Goal: Task Accomplishment & Management: Manage account settings

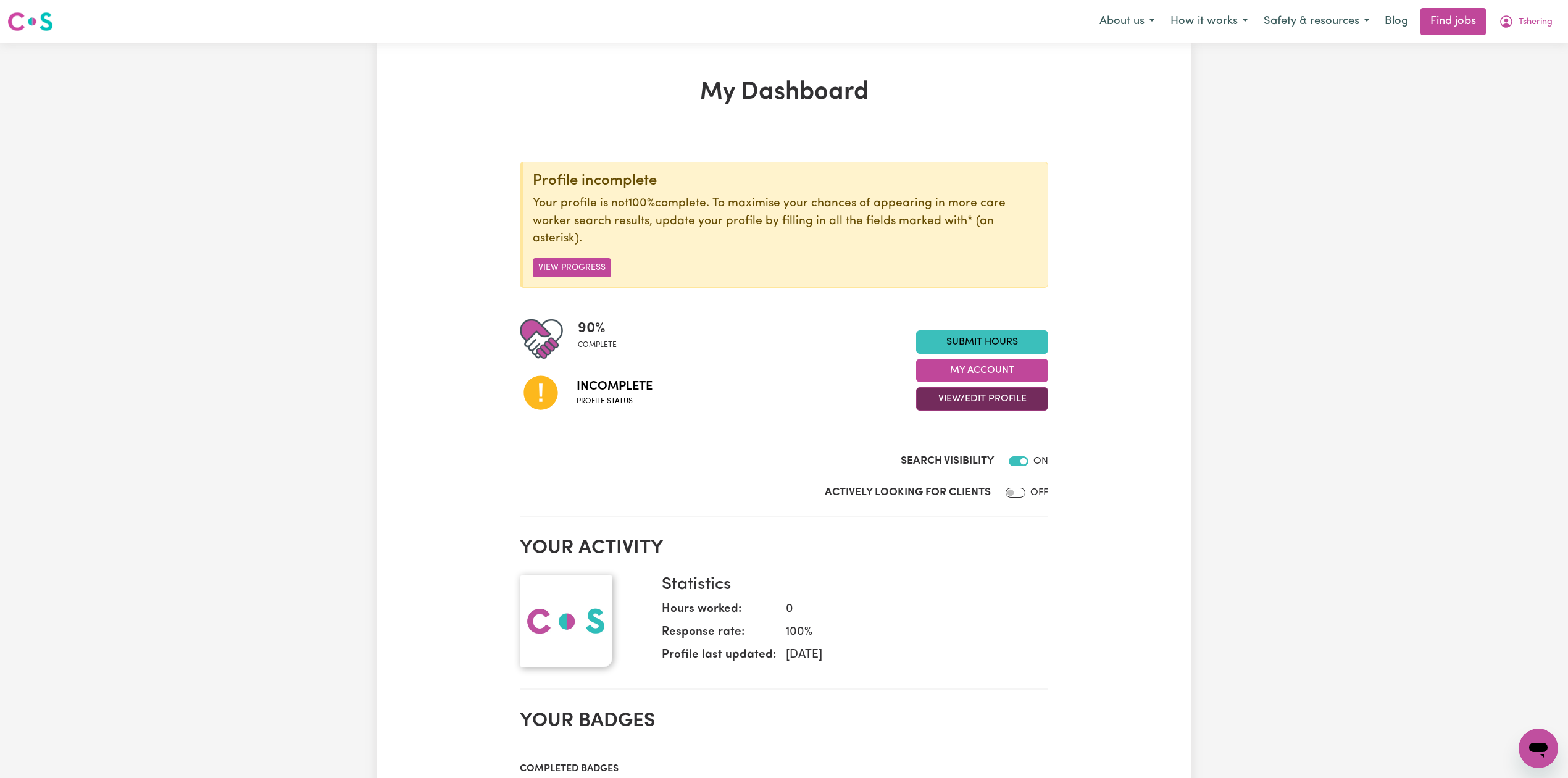
click at [944, 405] on button "View/Edit Profile" at bounding box center [982, 399] width 132 height 24
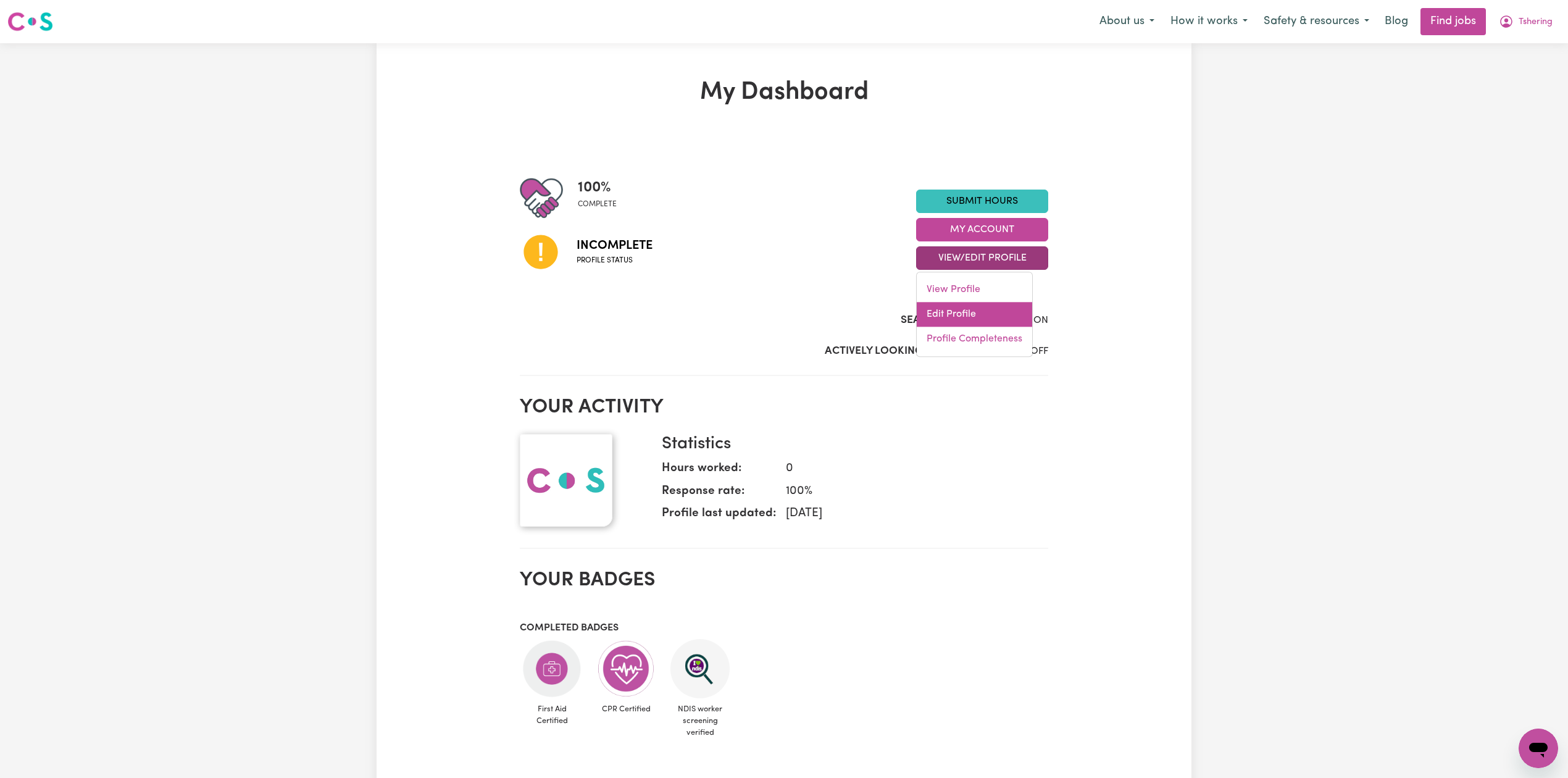
click at [942, 317] on link "Edit Profile" at bounding box center [974, 314] width 115 height 24
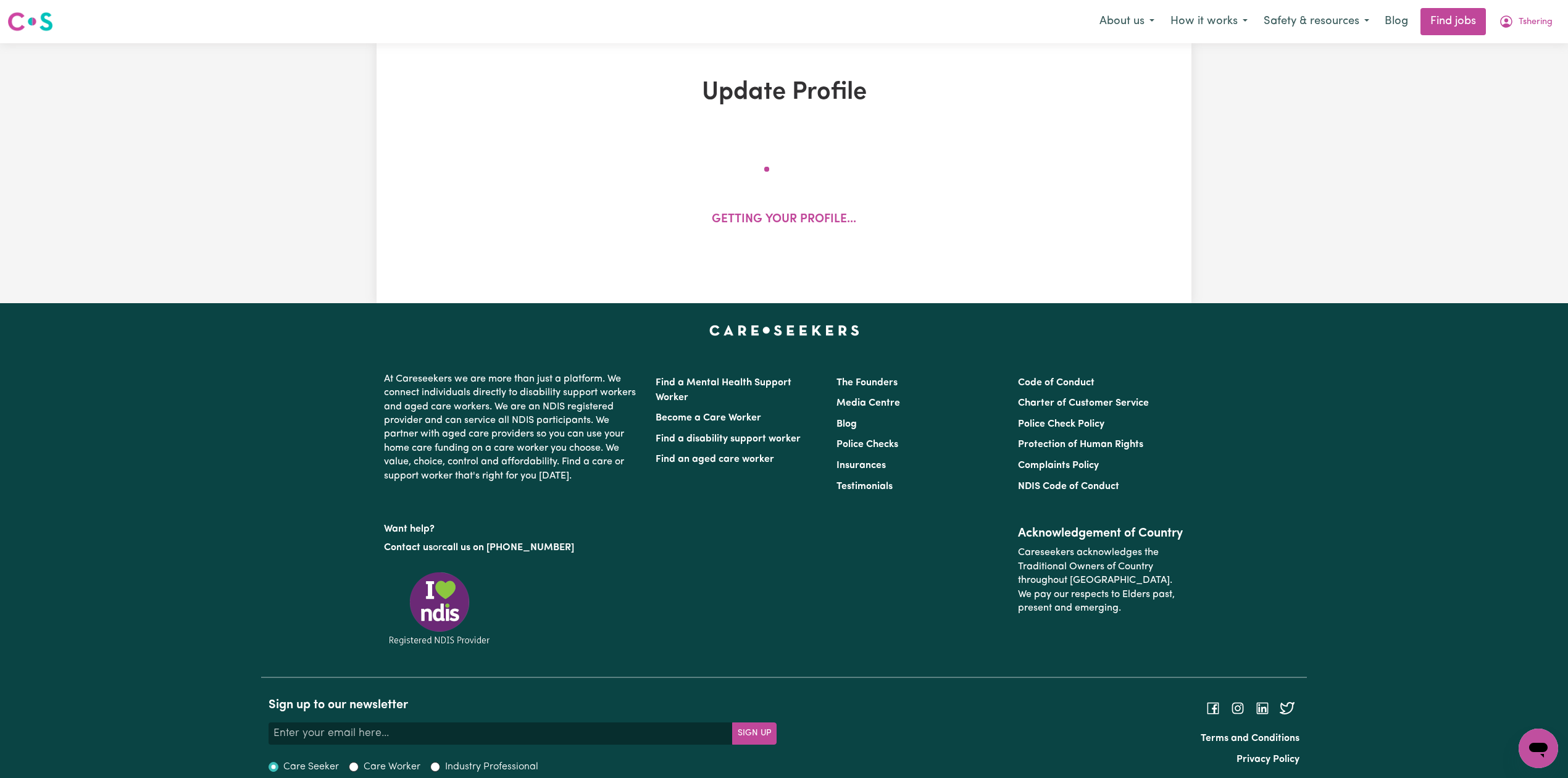
select select "male"
select select "Student Visa"
select select "Studying a healthcare related degree or qualification"
select select "48"
select select "60"
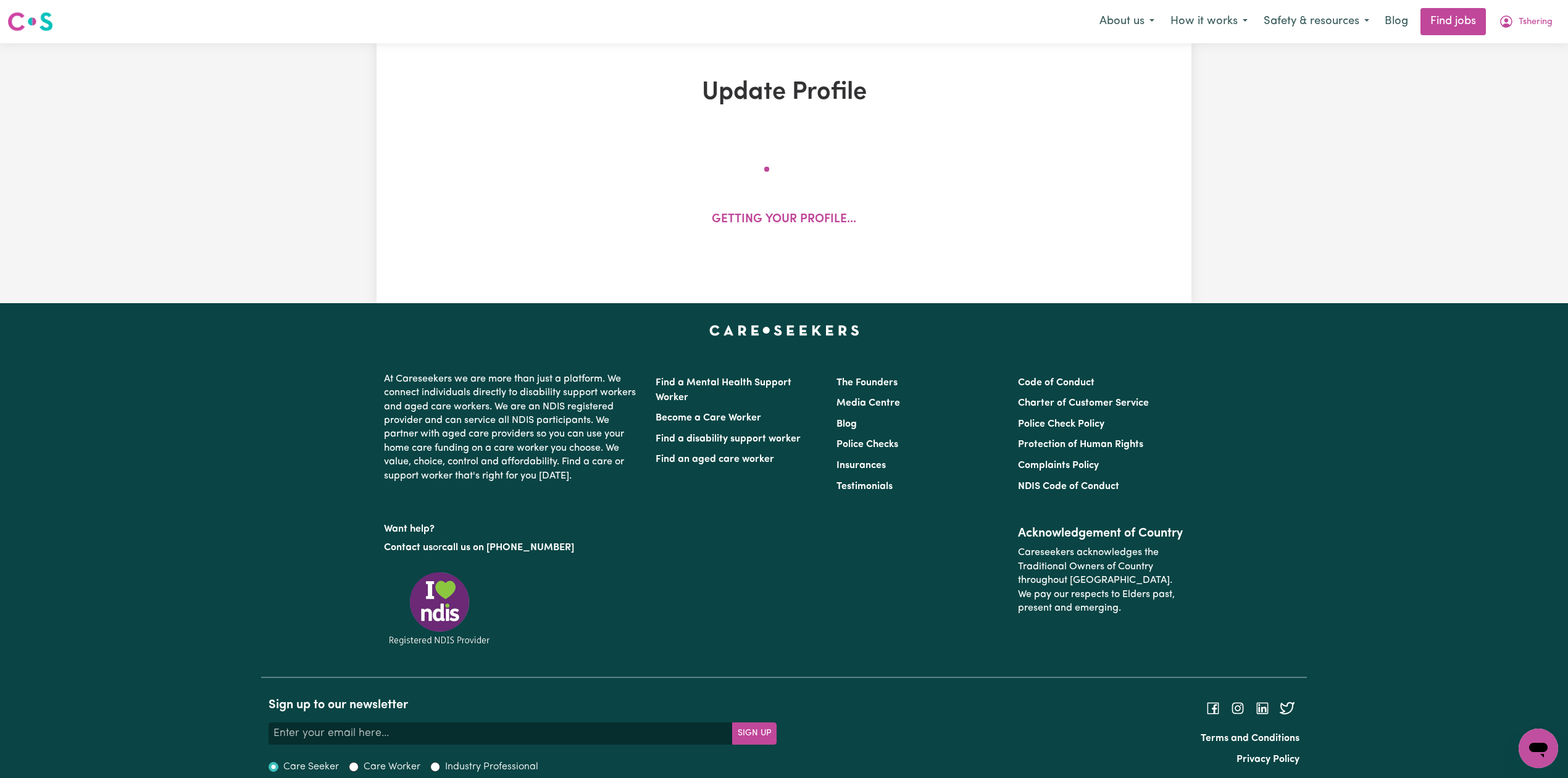
select select "80"
select select "120"
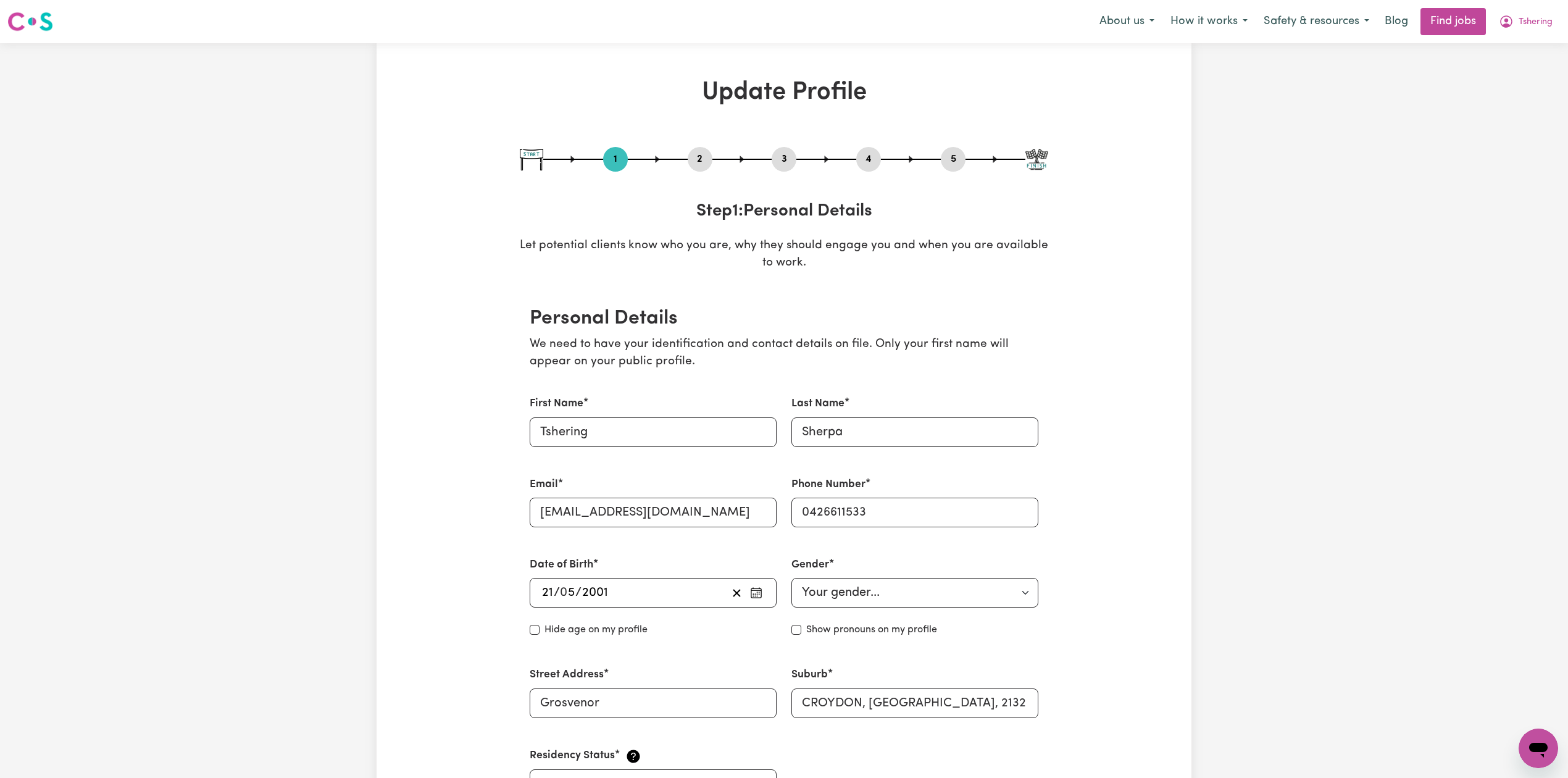
click at [692, 162] on button "2" at bounding box center [700, 158] width 24 height 16
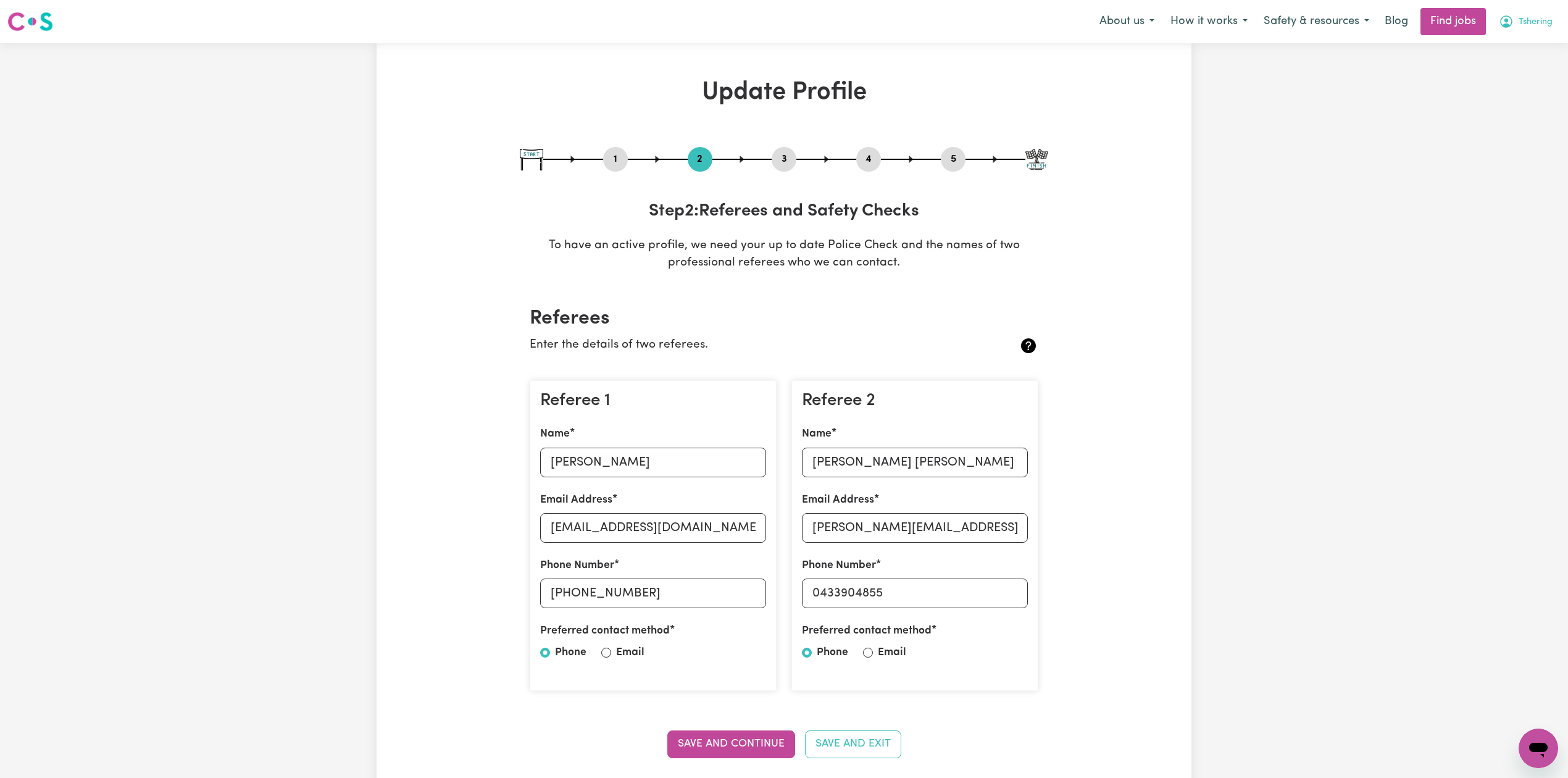
click at [1522, 25] on span "Tshering" at bounding box center [1536, 22] width 34 height 14
click at [1500, 91] on link "Logout" at bounding box center [1512, 94] width 98 height 24
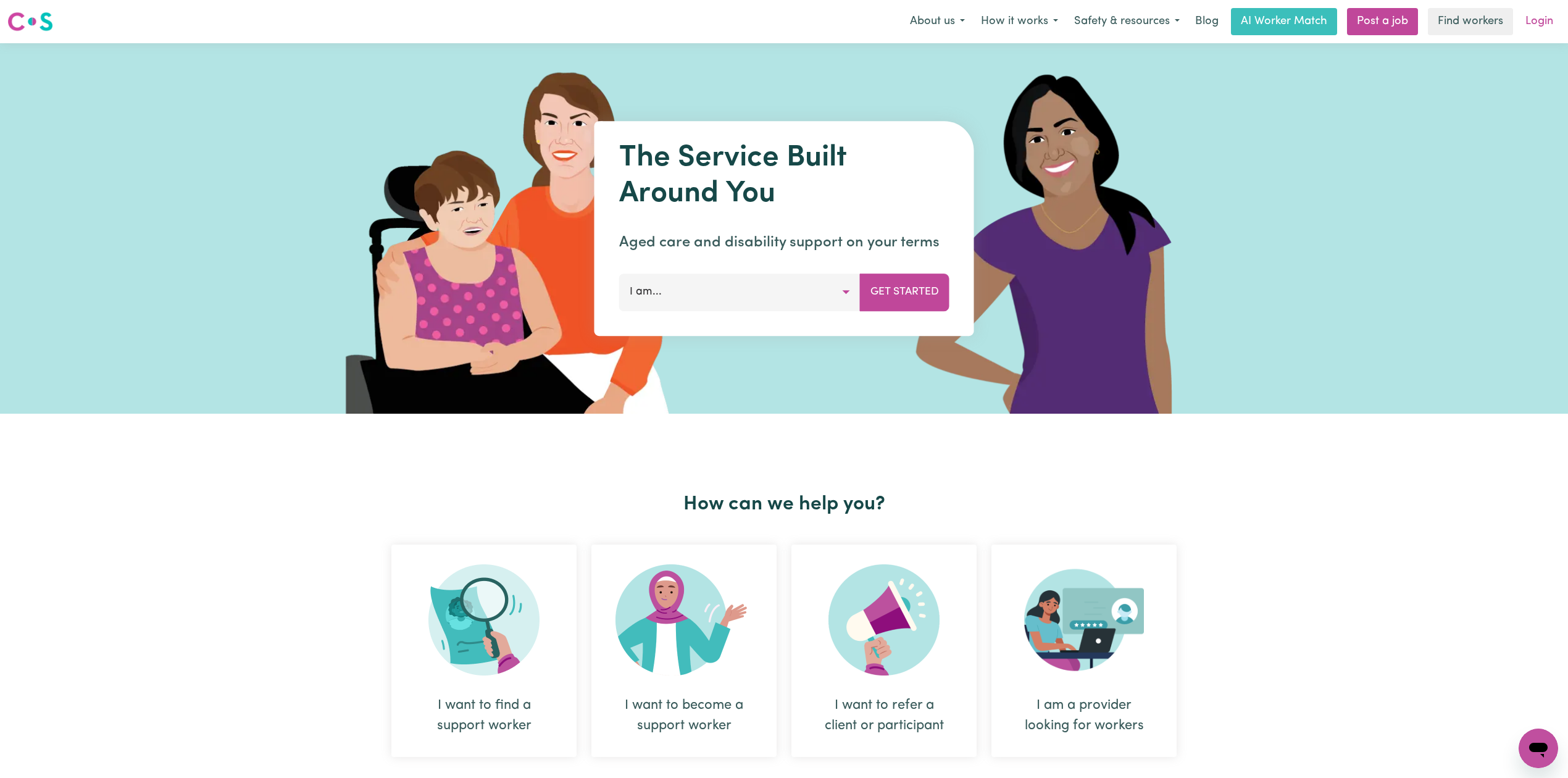
click at [1547, 16] on link "Login" at bounding box center [1540, 22] width 43 height 27
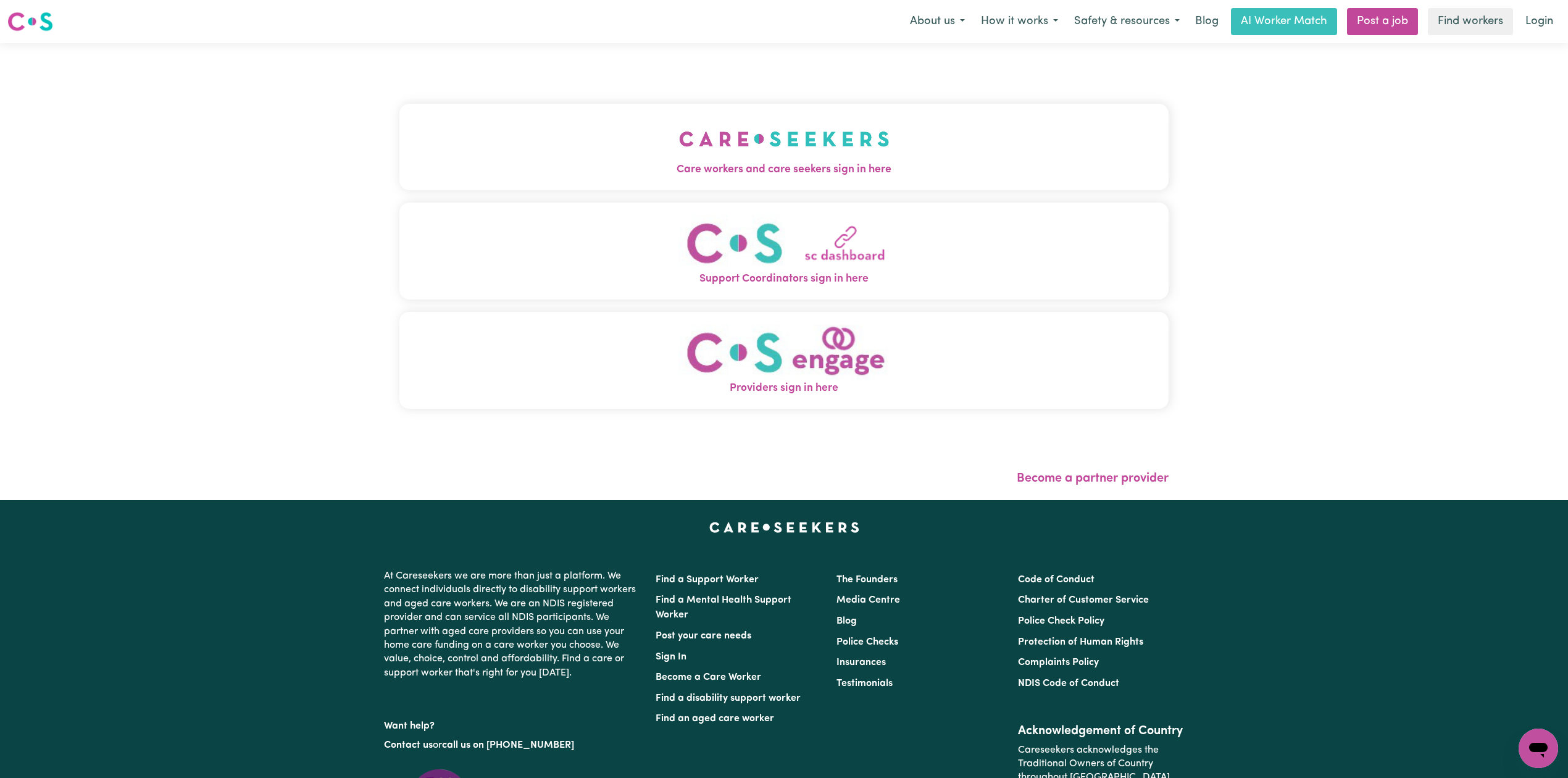
click at [584, 174] on span "Care workers and care seekers sign in here" at bounding box center [784, 169] width 769 height 16
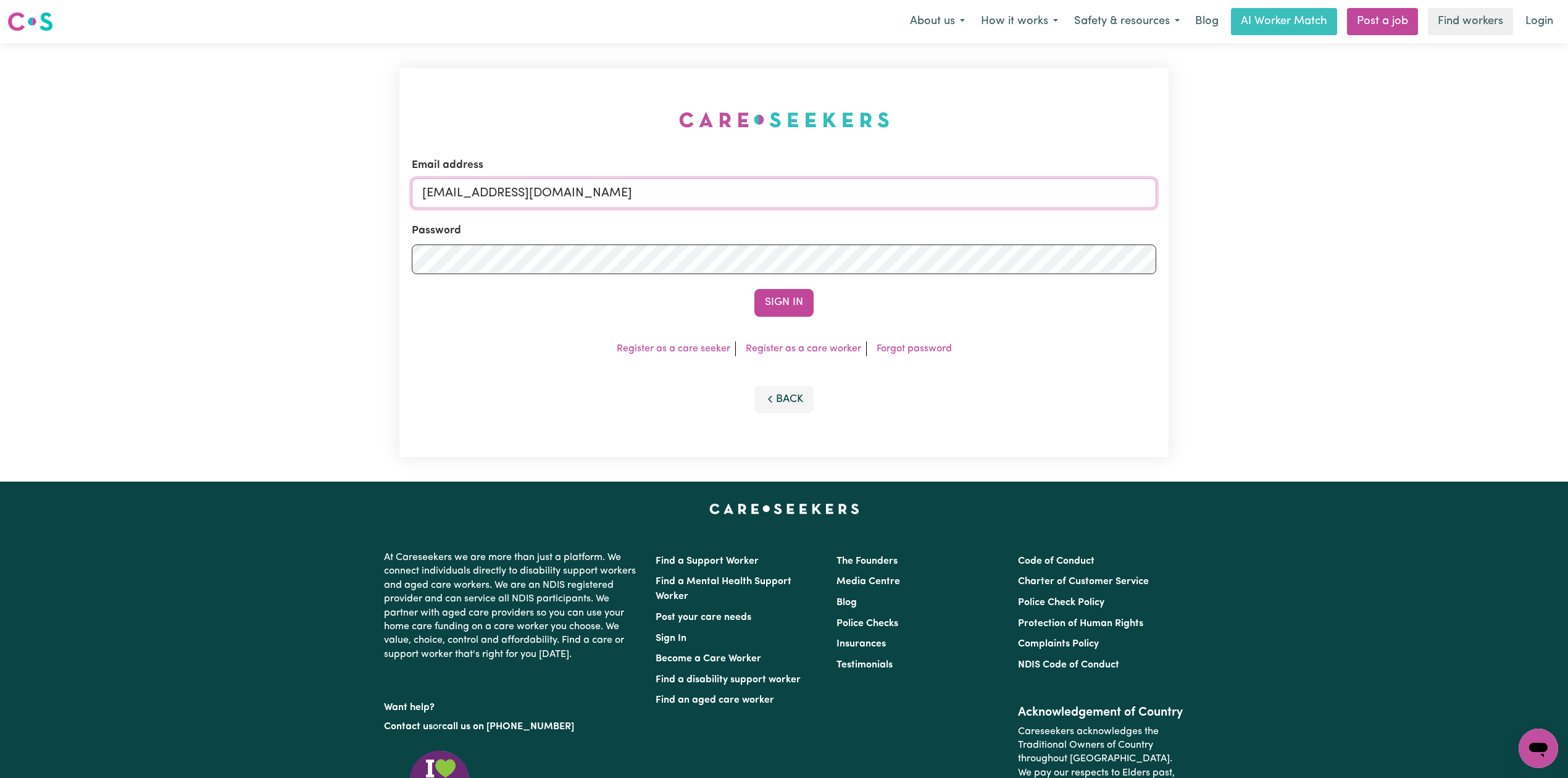
click at [583, 197] on input "onboardingcs@careseekers.com.au" at bounding box center [784, 193] width 745 height 30
drag, startPoint x: 488, startPoint y: 189, endPoint x: 775, endPoint y: 194, distance: 287.0
click at [775, 194] on input "Superuser~jakedworkin@hotmail.com" at bounding box center [784, 193] width 745 height 30
type input "Superuser~lewis.amy954@gmail.com"
click at [784, 299] on button "Sign In" at bounding box center [784, 303] width 59 height 27
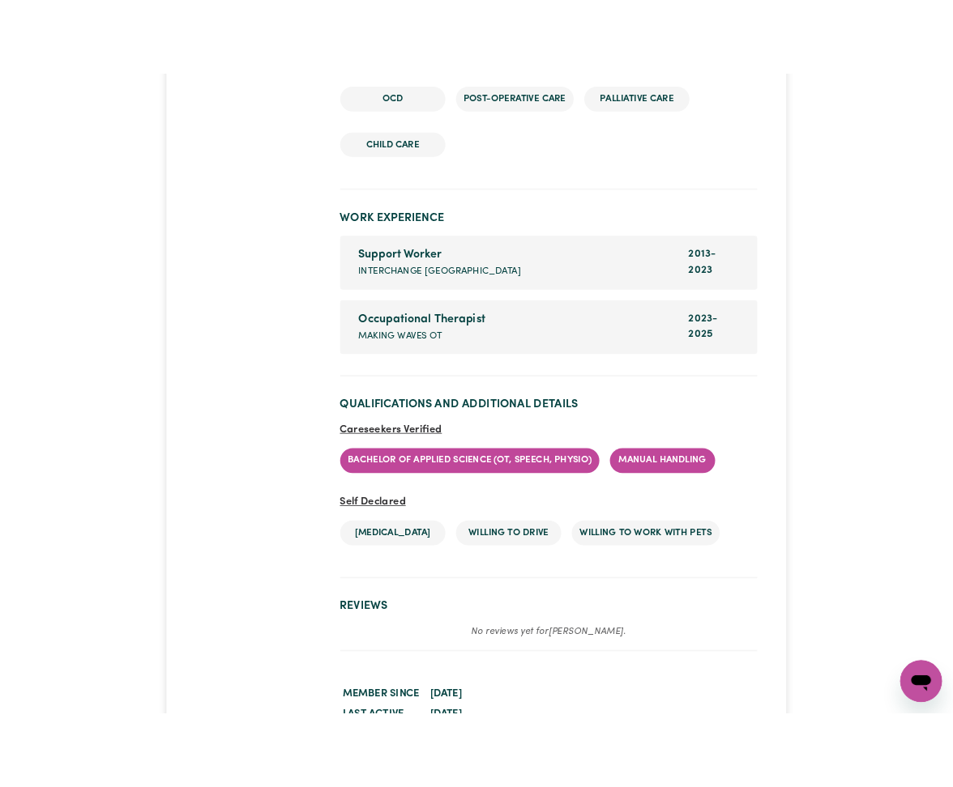
scroll to position [2935, 0]
